Goal: Transaction & Acquisition: Purchase product/service

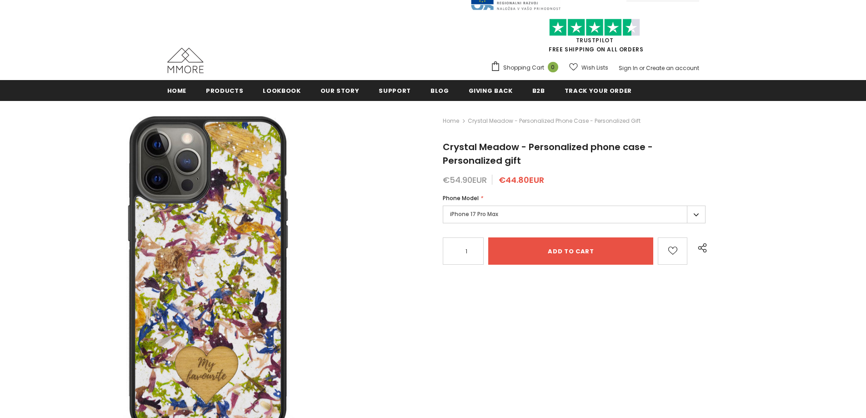
scroll to position [45, 0]
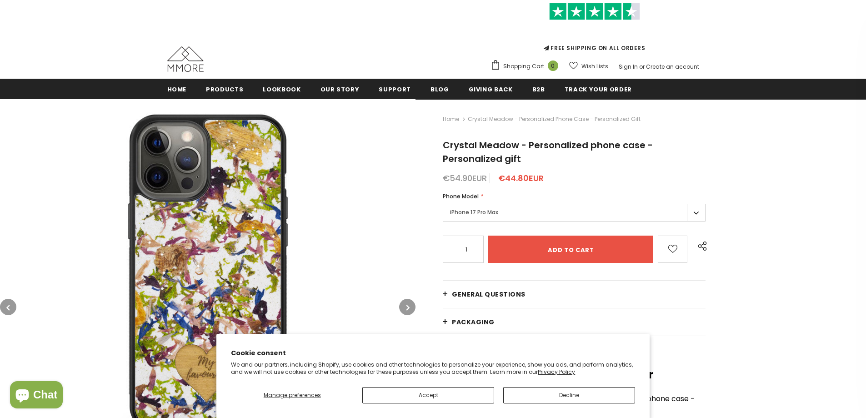
click at [812, 313] on div "Home Crystal Meadow - Personalized phone case - Personalized gift Crystal Meado…" at bounding box center [640, 413] width 450 height 628
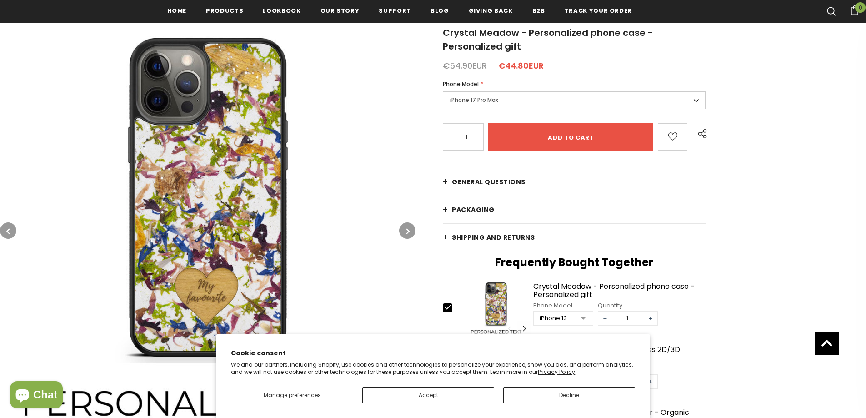
scroll to position [139, 0]
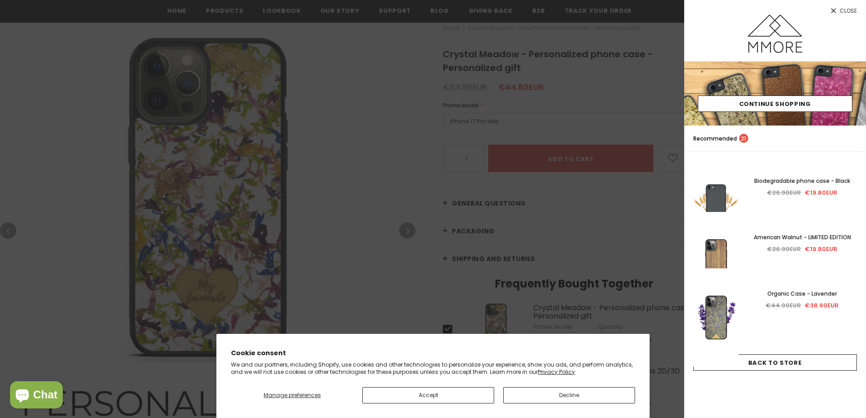
drag, startPoint x: 412, startPoint y: 167, endPoint x: 405, endPoint y: 118, distance: 49.1
click at [412, 167] on div at bounding box center [433, 209] width 866 height 418
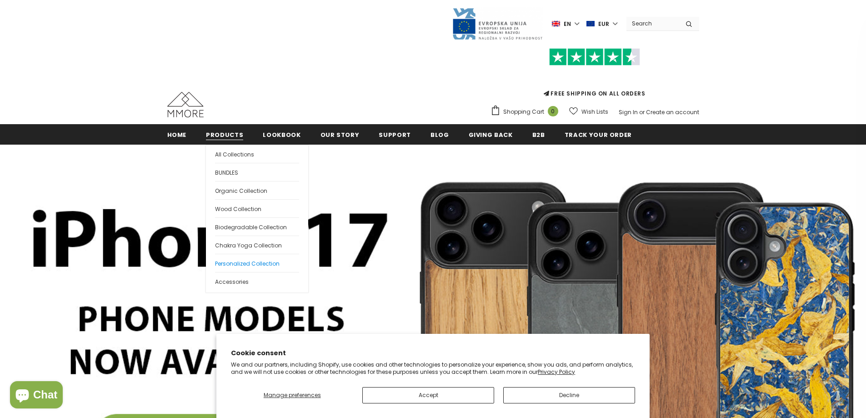
click at [234, 262] on span "Personalized Collection" at bounding box center [247, 263] width 65 height 8
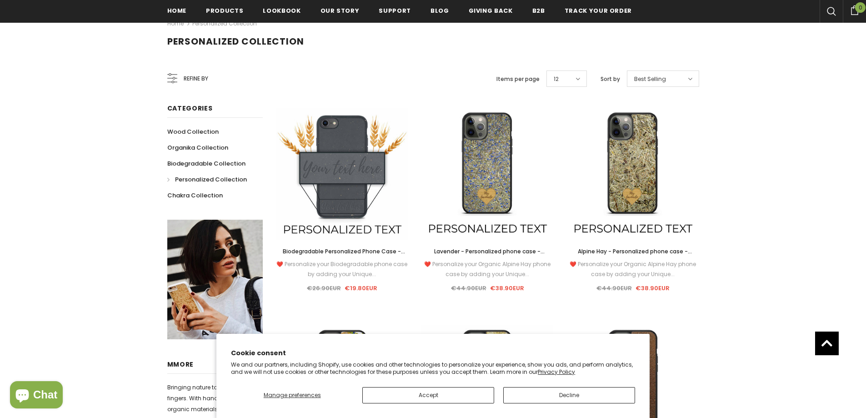
scroll to position [136, 0]
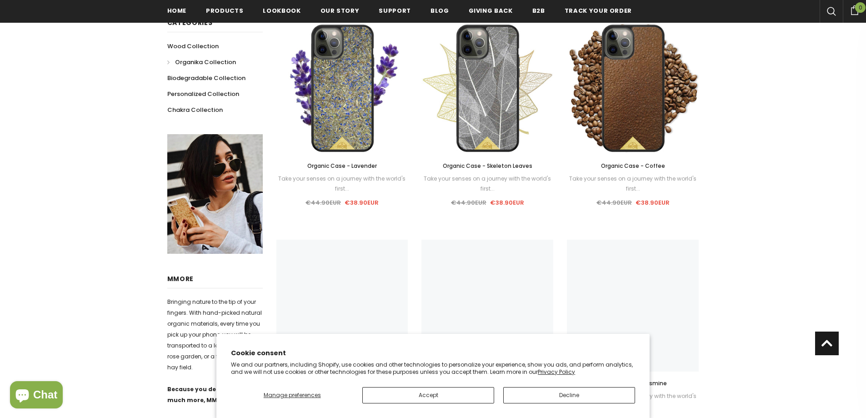
scroll to position [275, 0]
